Goal: Task Accomplishment & Management: Use online tool/utility

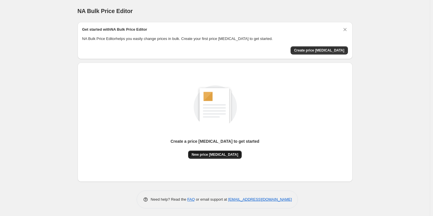
click at [213, 156] on span "New price [MEDICAL_DATA]" at bounding box center [215, 154] width 47 height 5
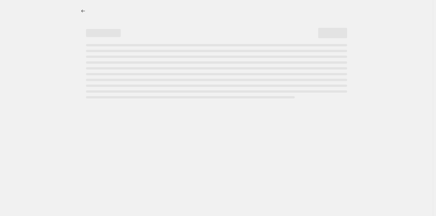
select select "percentage"
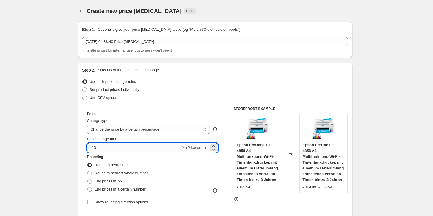
click at [142, 148] on input "-10" at bounding box center [133, 147] width 93 height 9
type input "-1"
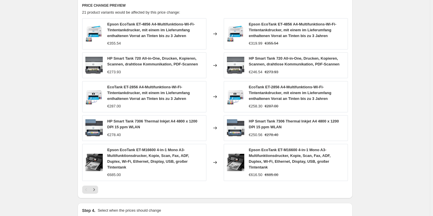
scroll to position [389, 0]
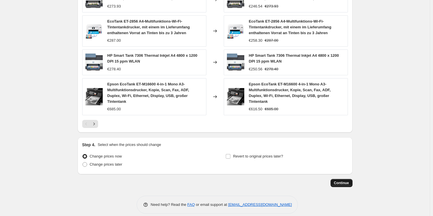
type input "-30"
click at [341, 181] on span "Continue" at bounding box center [341, 183] width 15 height 5
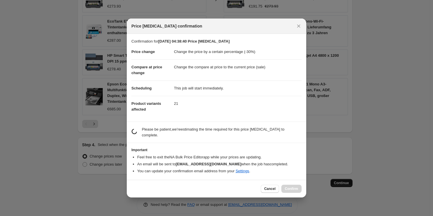
scroll to position [0, 0]
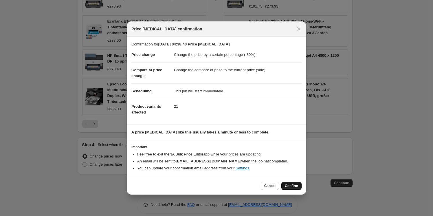
click at [293, 188] on button "Confirm" at bounding box center [291, 186] width 20 height 8
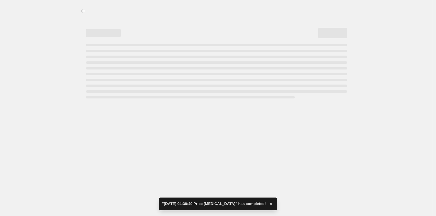
select select "percentage"
